Goal: Transaction & Acquisition: Purchase product/service

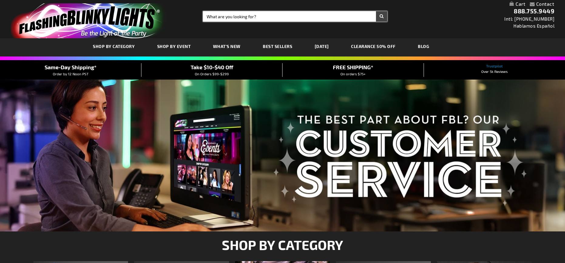
click at [216, 19] on input "Search" at bounding box center [295, 16] width 184 height 10
type input "PET"
click at [376, 11] on button "Search" at bounding box center [381, 16] width 11 height 10
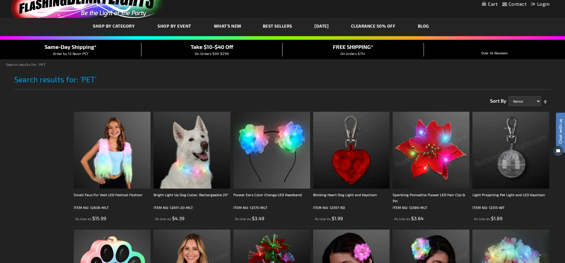
scroll to position [30, 0]
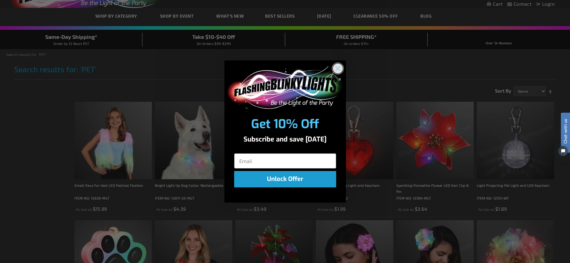
click at [337, 66] on circle "Close dialog" at bounding box center [337, 68] width 10 height 10
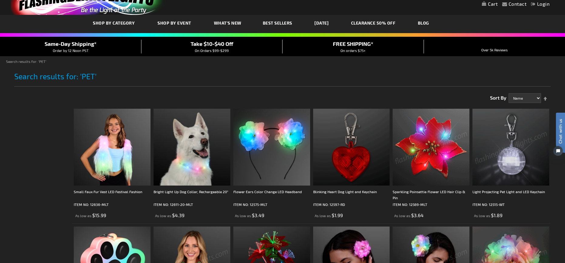
scroll to position [0, 0]
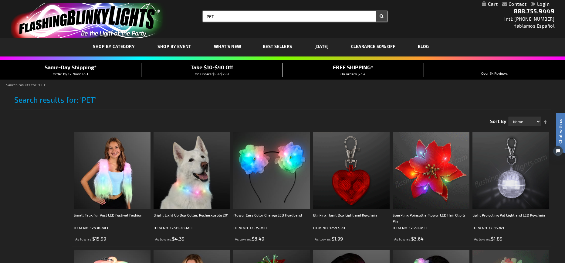
drag, startPoint x: 217, startPoint y: 14, endPoint x: 192, endPoint y: 16, distance: 24.6
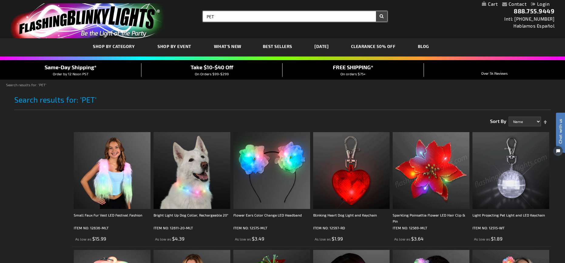
click at [192, 16] on div "Toggle Nav Search Search PET × Search 888.755.9449 Intl: 818-753-8303 Hablamos …" at bounding box center [282, 19] width 565 height 38
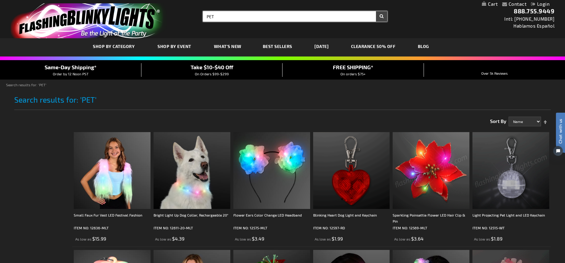
paste input "12676-ML"
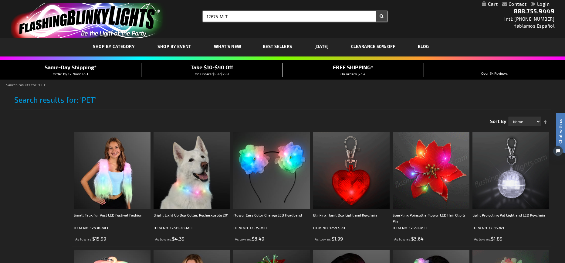
type input "12676-MLT"
click at [376, 11] on button "Search" at bounding box center [381, 16] width 11 height 10
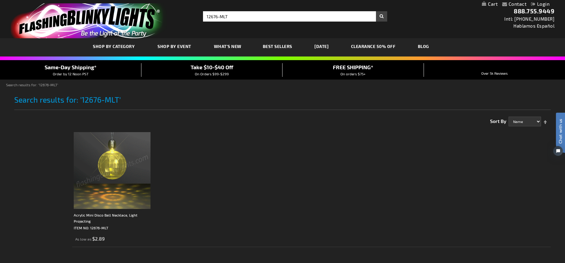
click at [116, 170] on img at bounding box center [112, 170] width 77 height 77
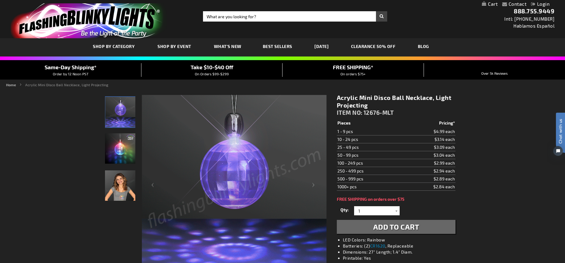
click at [118, 181] on img "Acrylic Mini Disco Ball Necklace, Light Projecting" at bounding box center [120, 185] width 30 height 30
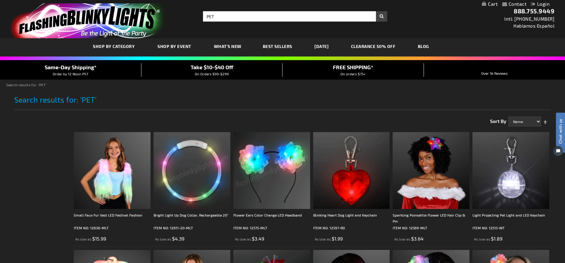
click at [178, 180] on img at bounding box center [192, 170] width 77 height 77
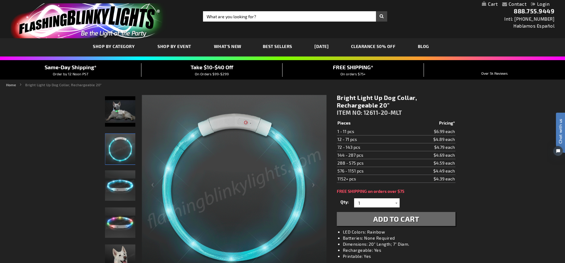
click at [125, 115] on img at bounding box center [120, 111] width 30 height 30
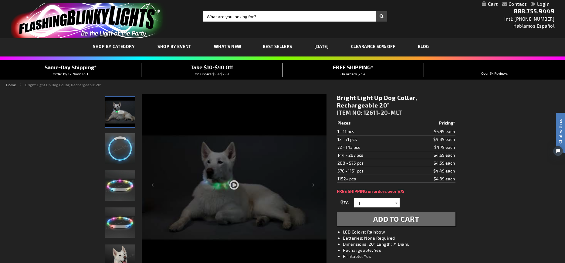
click at [236, 186] on div at bounding box center [234, 205] width 185 height 222
